Goal: Book appointment/travel/reservation

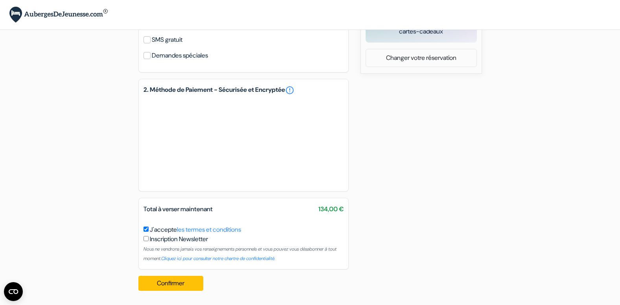
scroll to position [385, 0]
click at [172, 282] on button "Confirmer Loading..." at bounding box center [170, 282] width 65 height 15
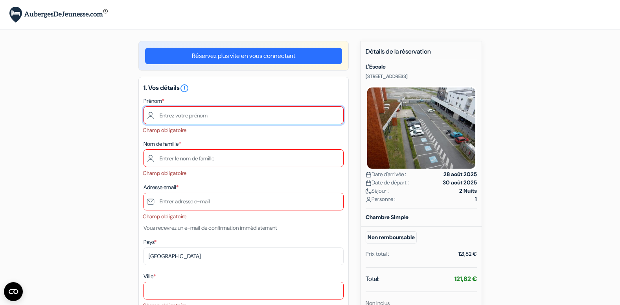
scroll to position [0, 0]
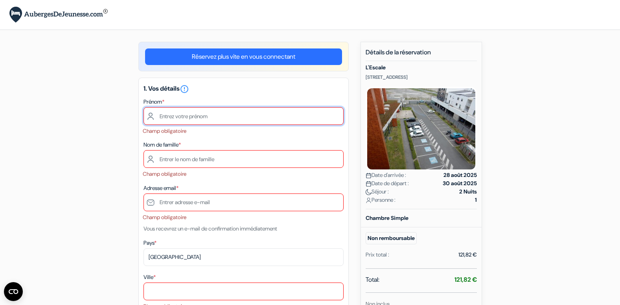
click at [214, 118] on input "text" at bounding box center [244, 116] width 200 height 18
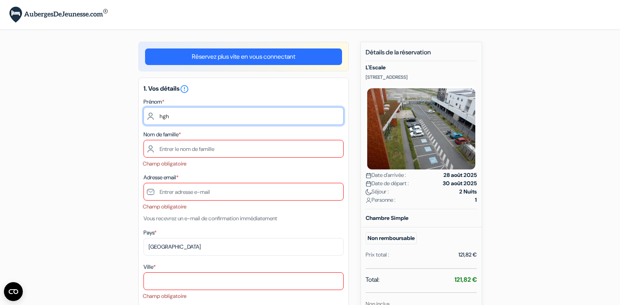
type input "hgh"
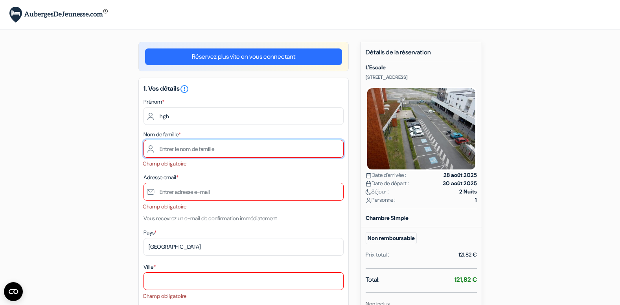
click at [201, 149] on input "text" at bounding box center [244, 149] width 200 height 18
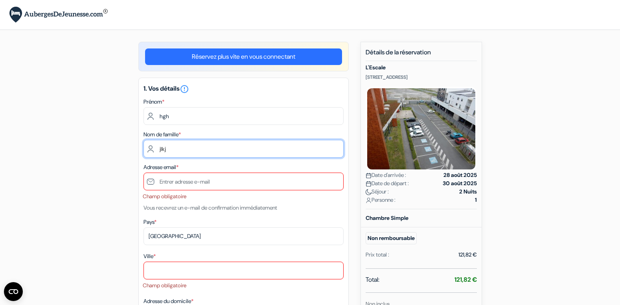
type input "jlkj"
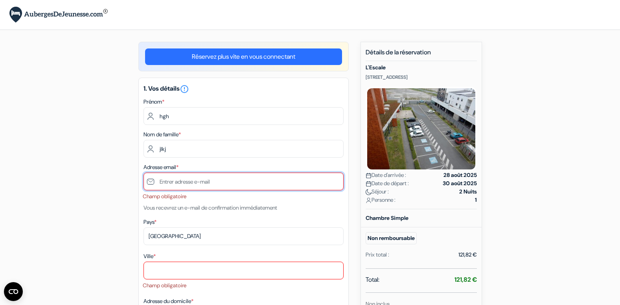
click at [196, 185] on input "text" at bounding box center [244, 181] width 200 height 18
type input "[EMAIL_ADDRESS][DOMAIN_NAME]"
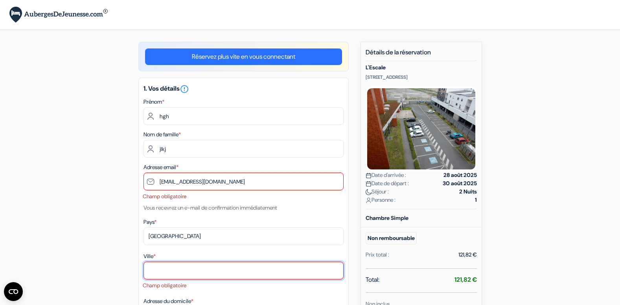
type input "Coudekerque-Branche"
type input "[STREET_ADDRESS][PERSON_NAME][PERSON_NAME]"
type input "59140"
type input "0649272316"
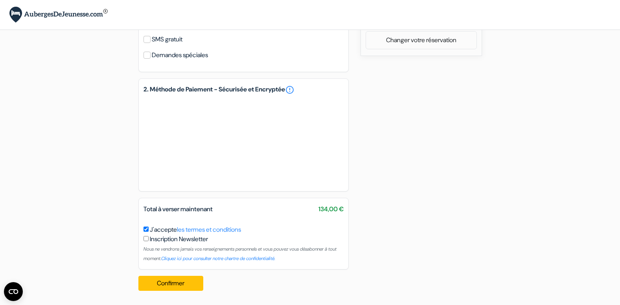
scroll to position [402, 0]
click at [180, 287] on button "Confirmer Loading..." at bounding box center [170, 282] width 65 height 15
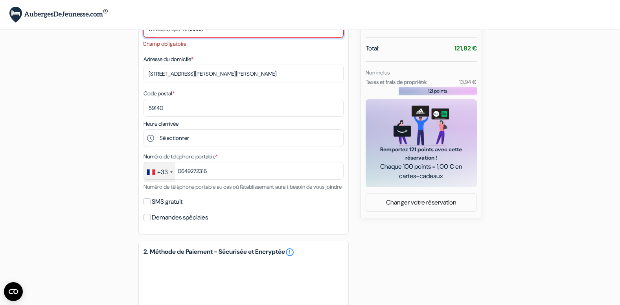
scroll to position [108, 0]
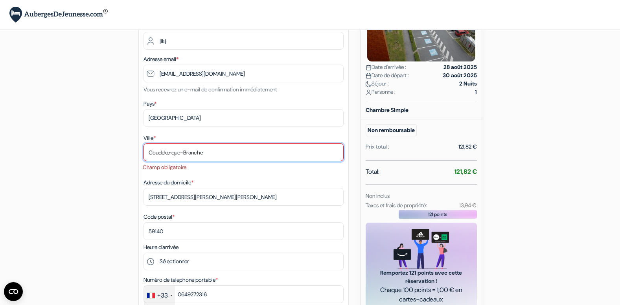
click at [240, 155] on input "Coudekerque-Branche" at bounding box center [244, 152] width 200 height 18
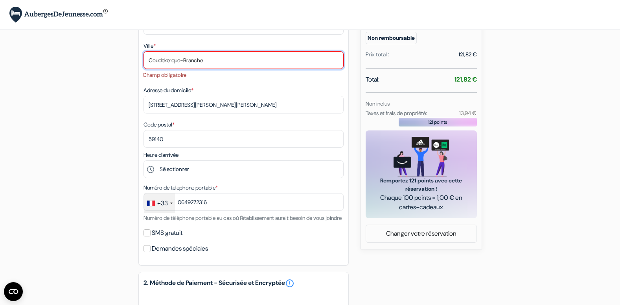
scroll to position [226, 0]
